Goal: Information Seeking & Learning: Learn about a topic

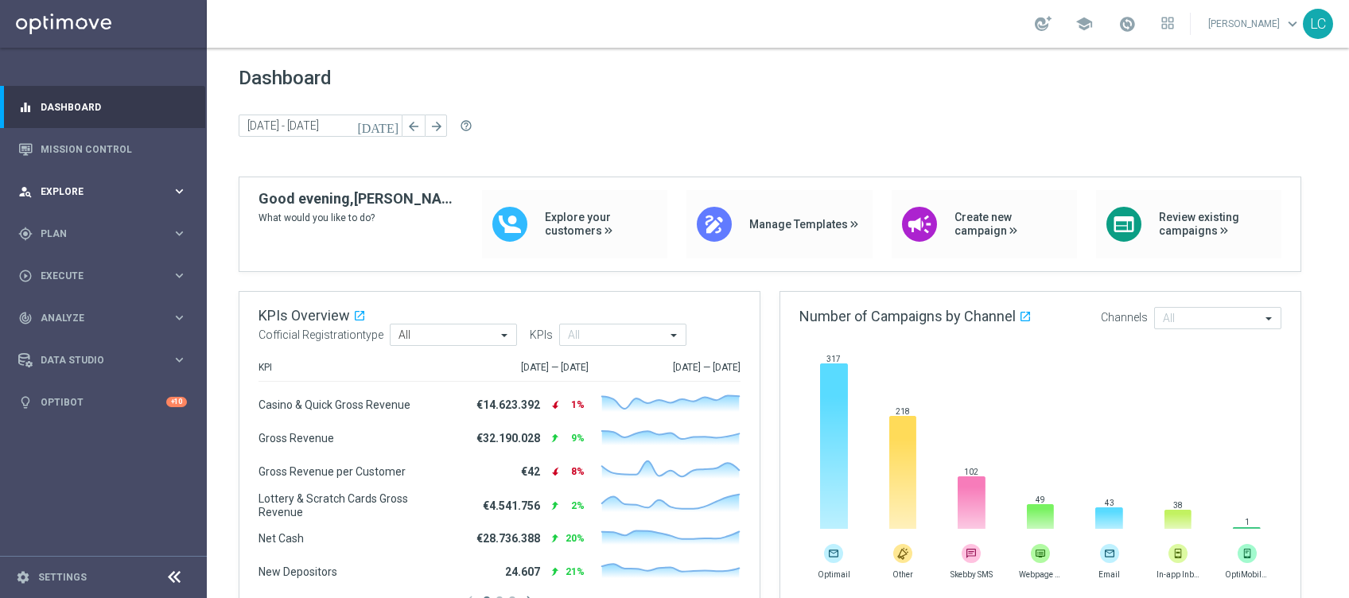
click at [69, 193] on span "Explore" at bounding box center [106, 192] width 131 height 10
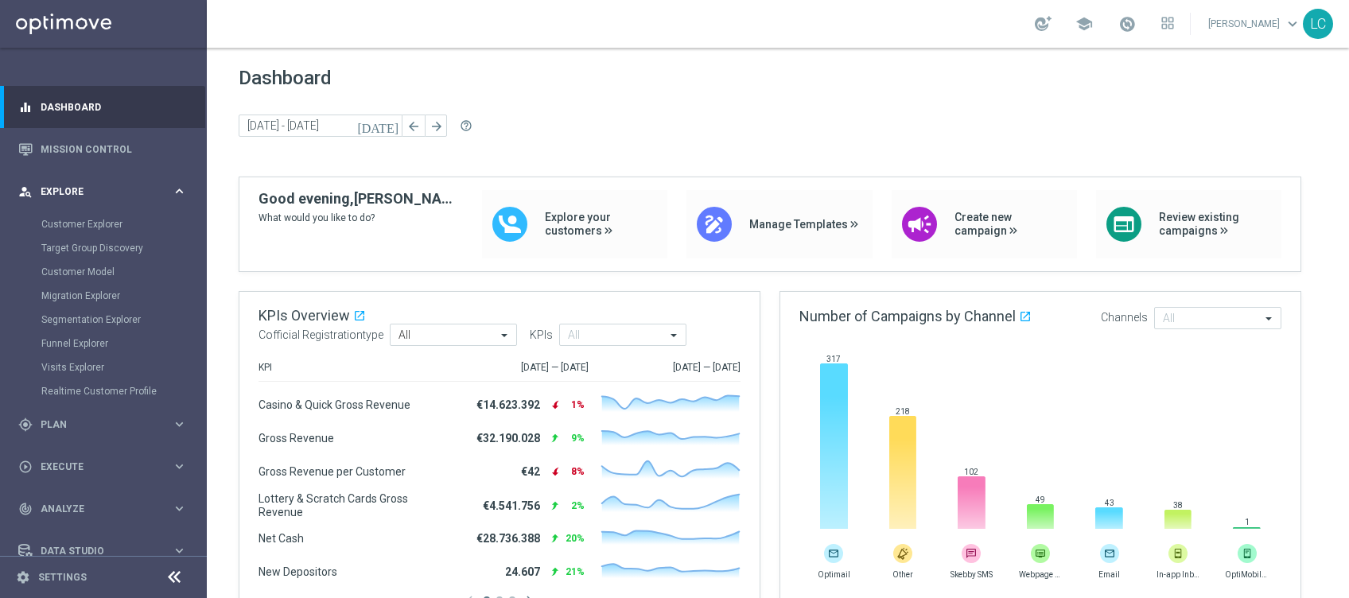
click at [69, 193] on span "Explore" at bounding box center [106, 192] width 131 height 10
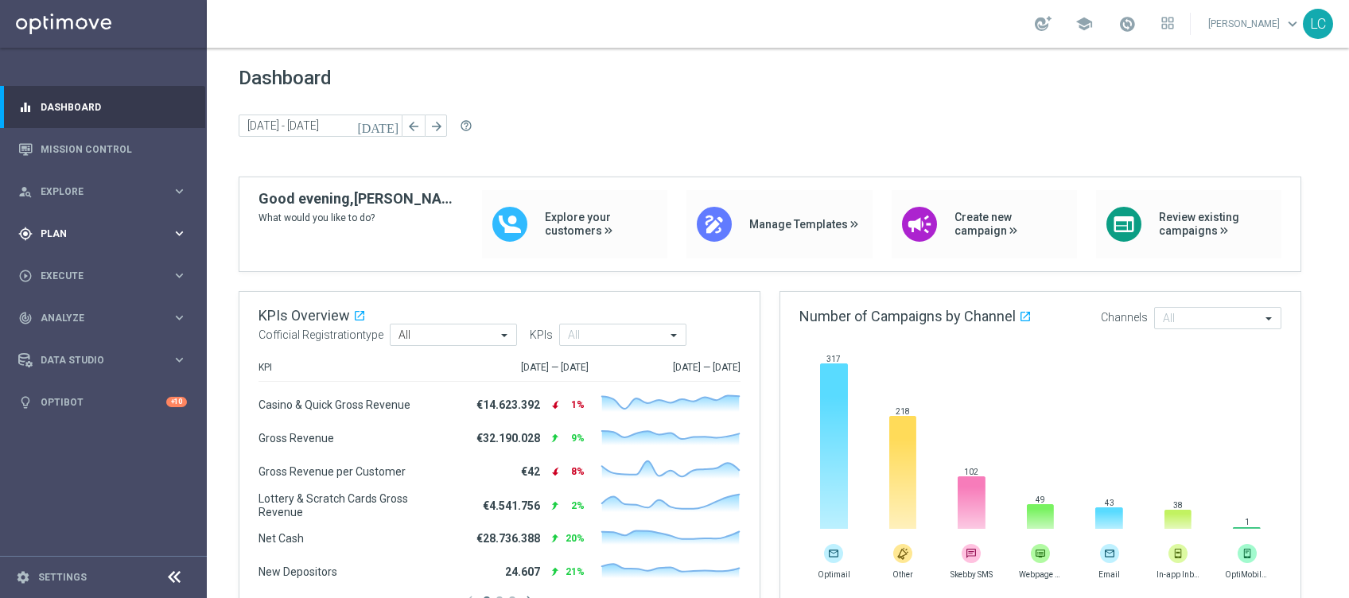
click at [76, 224] on div "gps_fixed Plan keyboard_arrow_right" at bounding box center [102, 233] width 205 height 42
click at [95, 267] on link "Target Groups" at bounding box center [103, 266] width 124 height 13
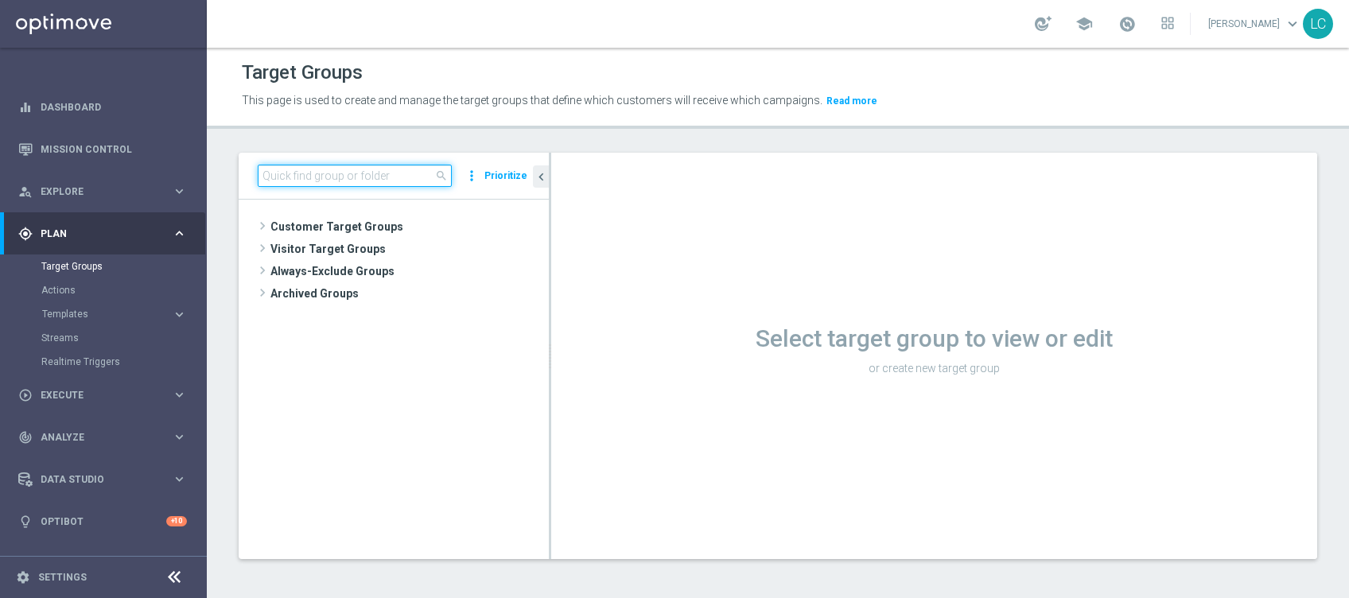
click at [385, 169] on input at bounding box center [355, 176] width 194 height 22
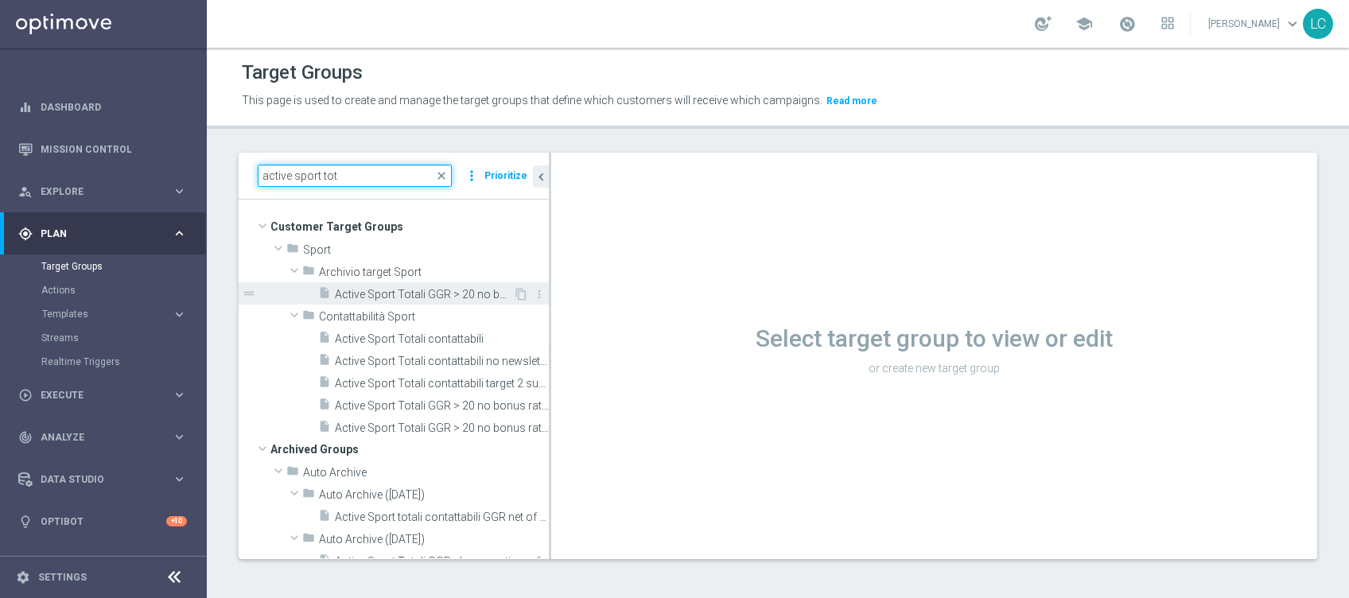
type input "active sport tot"
click at [368, 295] on span "Active Sport Totali GGR > 20 no bonus ratio preferenza legatura 1 M11" at bounding box center [424, 295] width 178 height 14
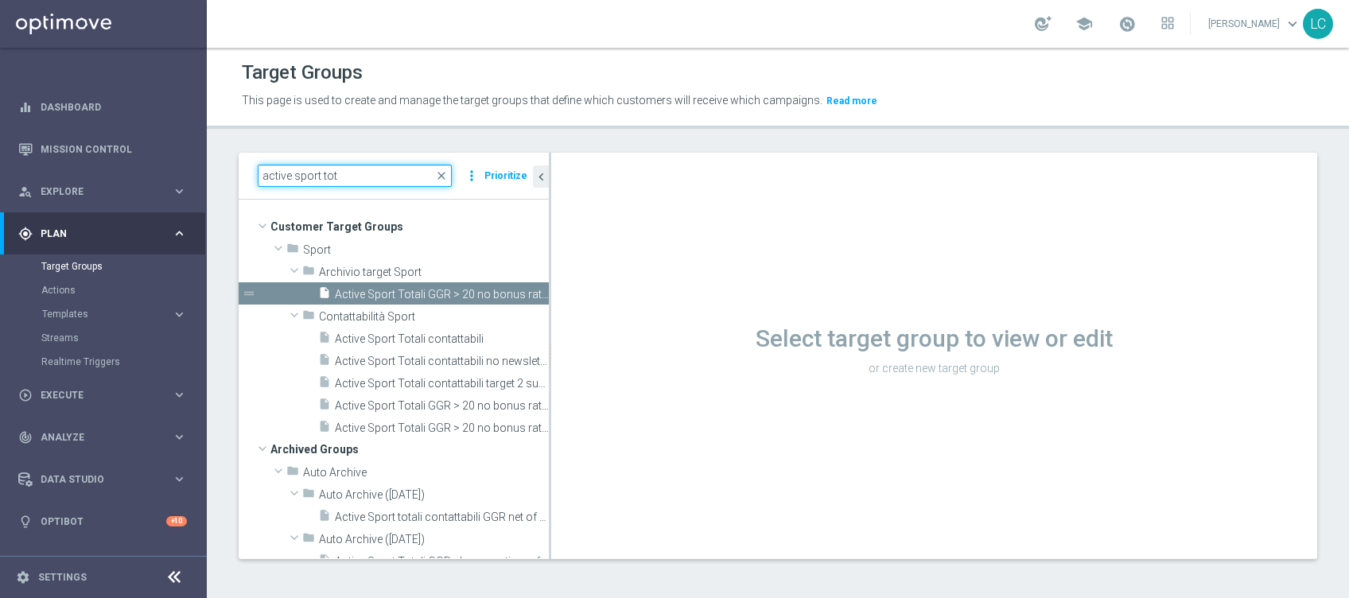
click at [360, 173] on input "active sport tot" at bounding box center [355, 176] width 194 height 22
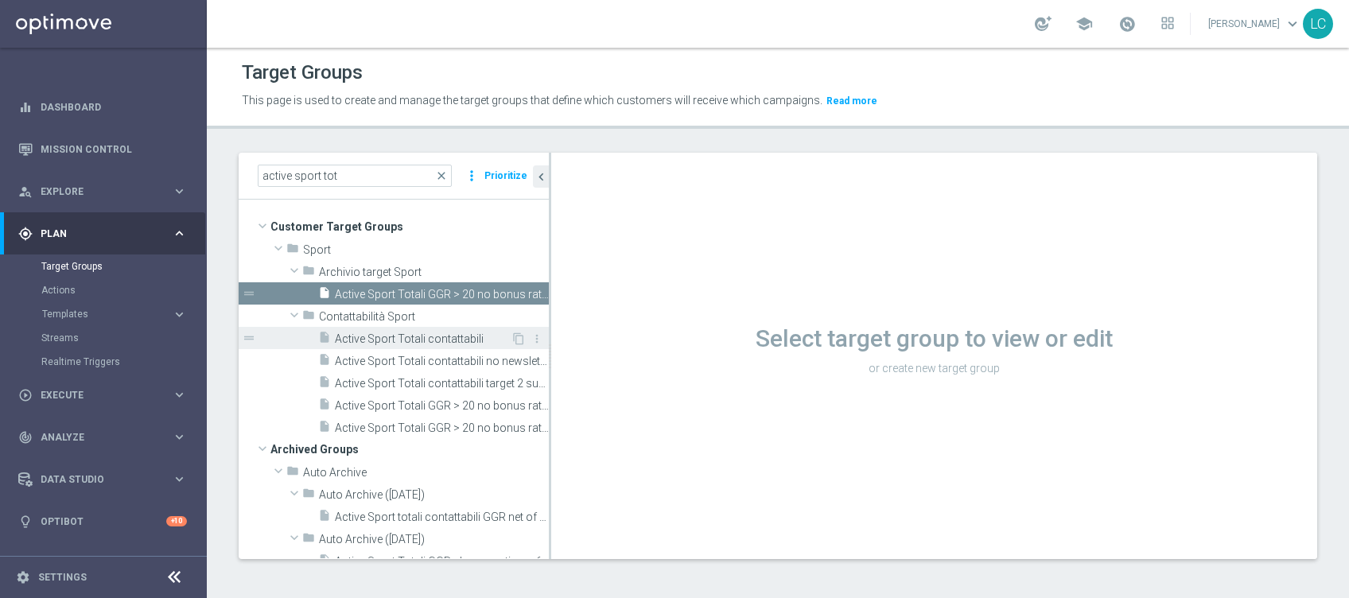
click at [378, 337] on span "Active Sport Totali contattabili" at bounding box center [423, 340] width 176 height 14
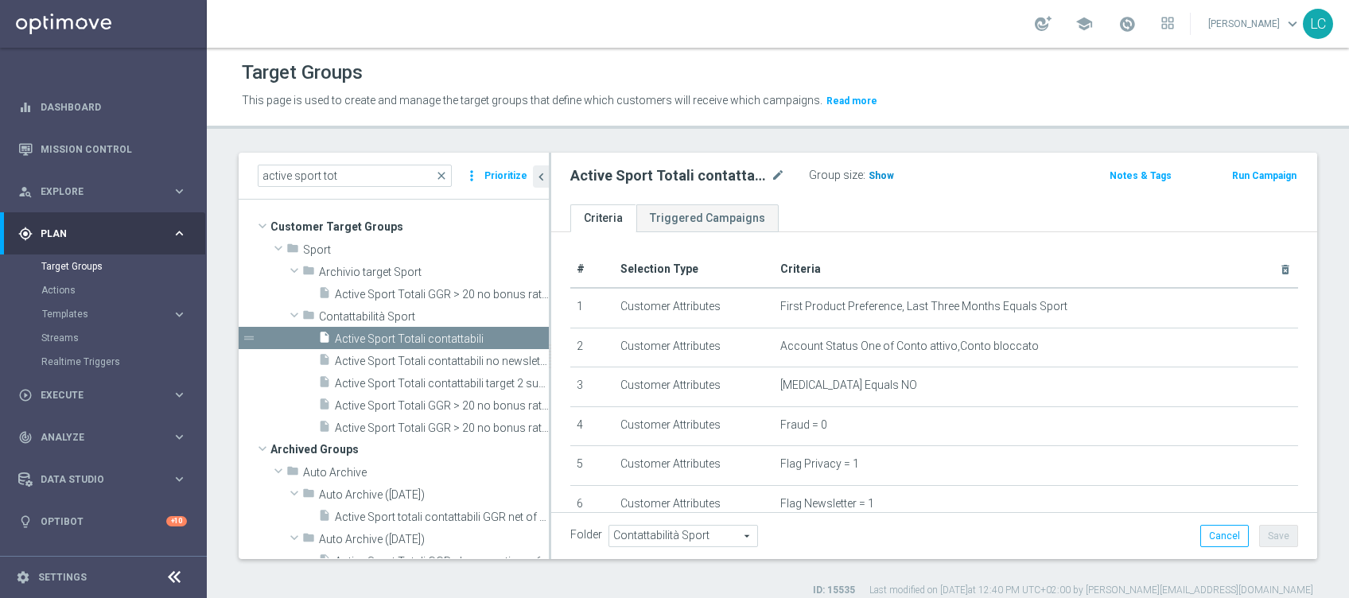
click at [869, 175] on span "Show" at bounding box center [881, 175] width 25 height 11
click at [70, 189] on span "Explore" at bounding box center [106, 192] width 131 height 10
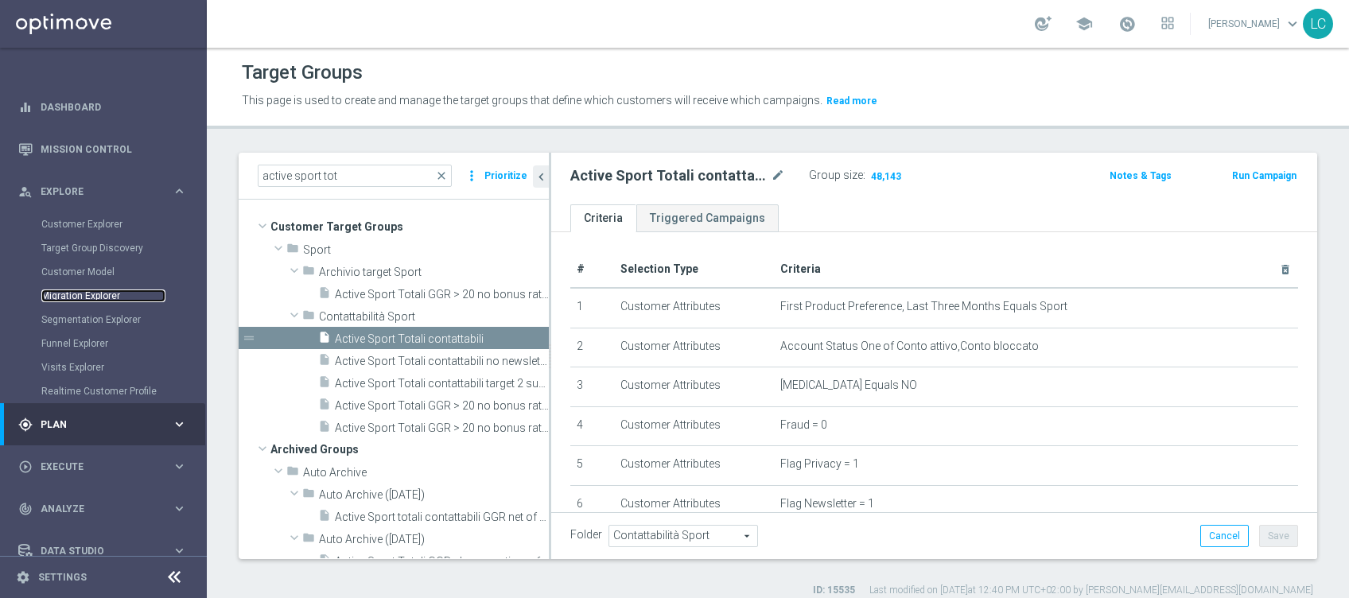
click at [88, 294] on link "Migration Explorer" at bounding box center [103, 296] width 124 height 13
